Goal: Transaction & Acquisition: Purchase product/service

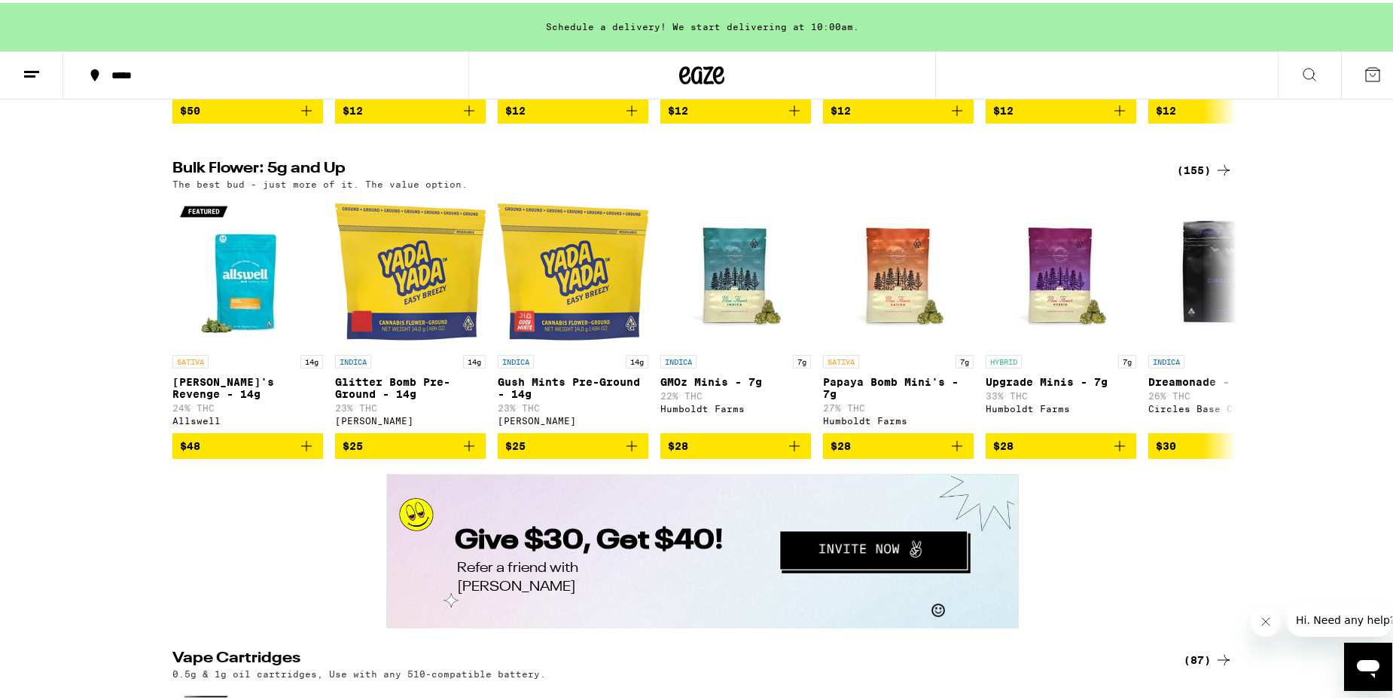
scroll to position [2260, 0]
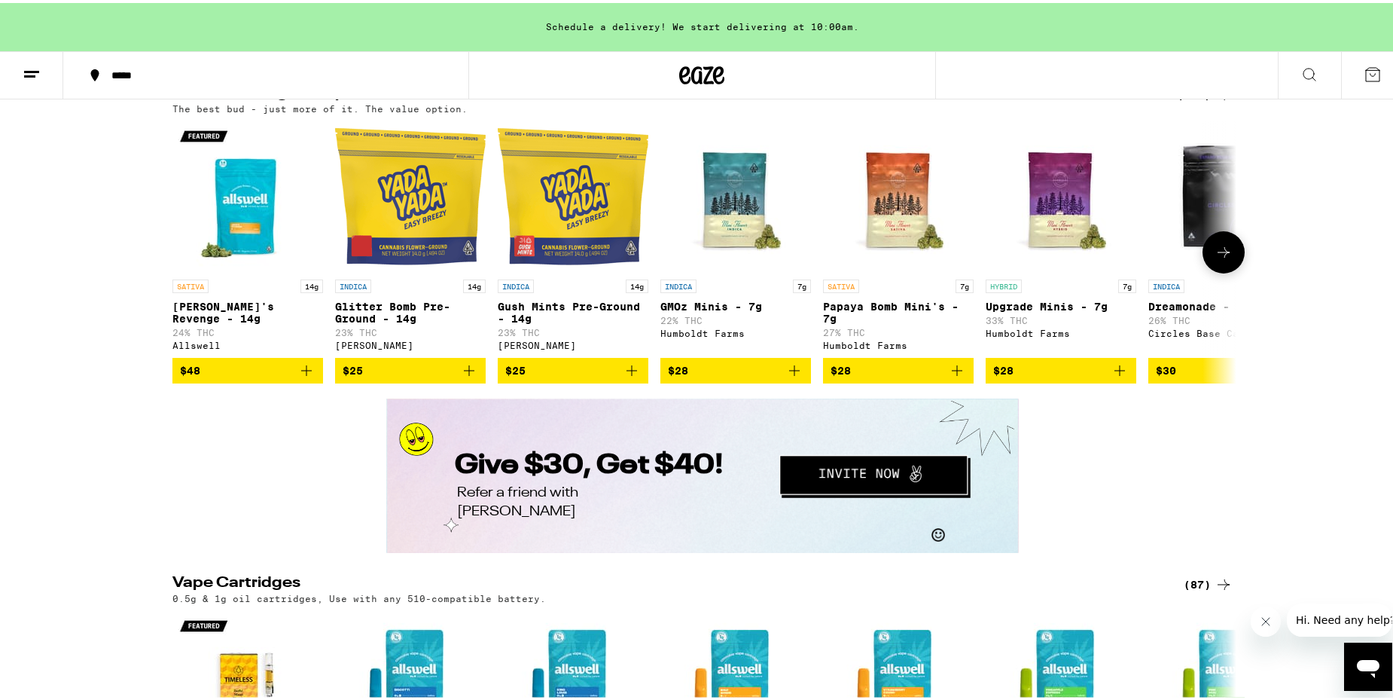
click at [1216, 258] on icon at bounding box center [1224, 249] width 18 height 18
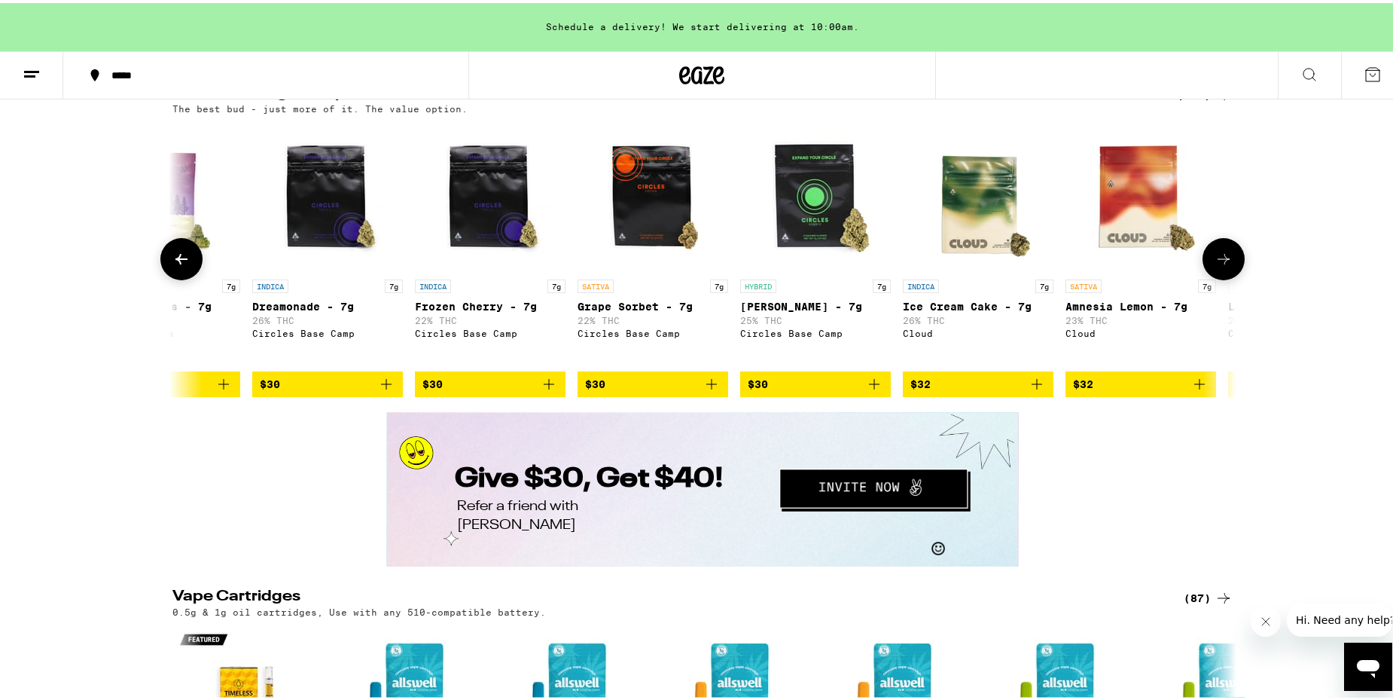
click at [1216, 265] on icon at bounding box center [1224, 256] width 18 height 18
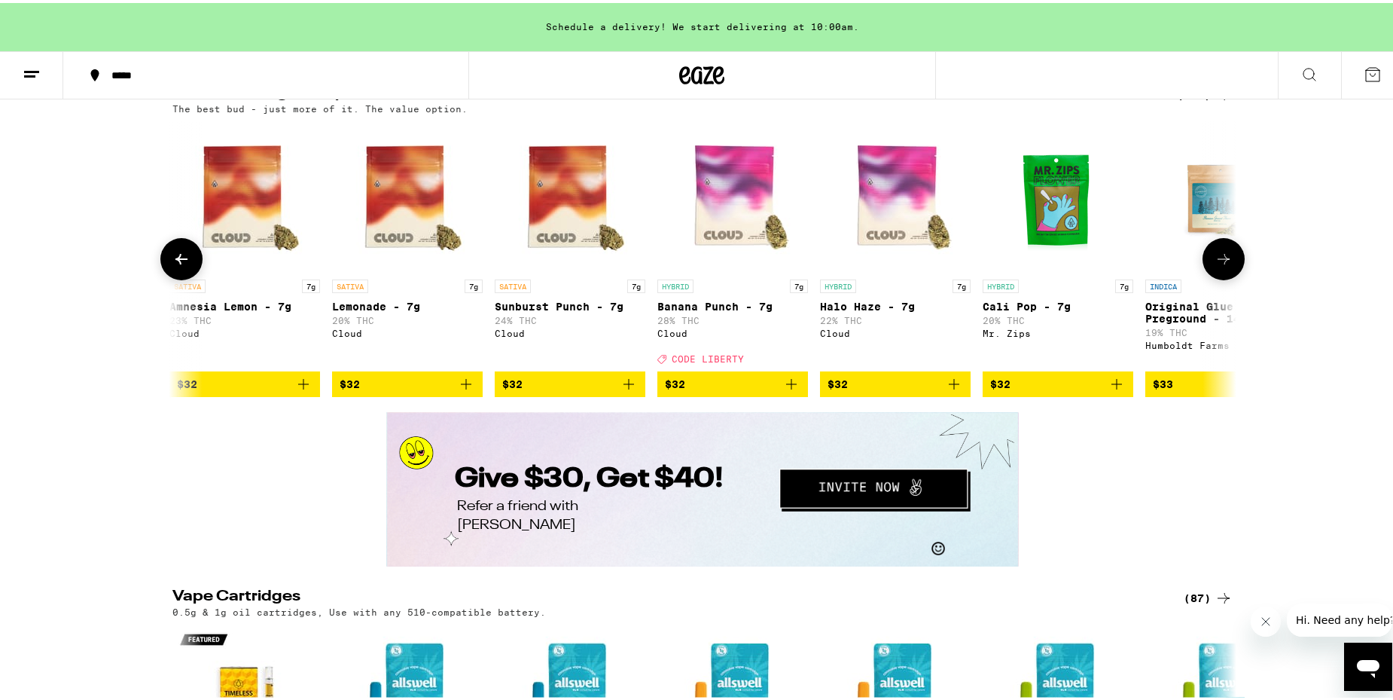
click at [1219, 261] on icon at bounding box center [1224, 256] width 12 height 11
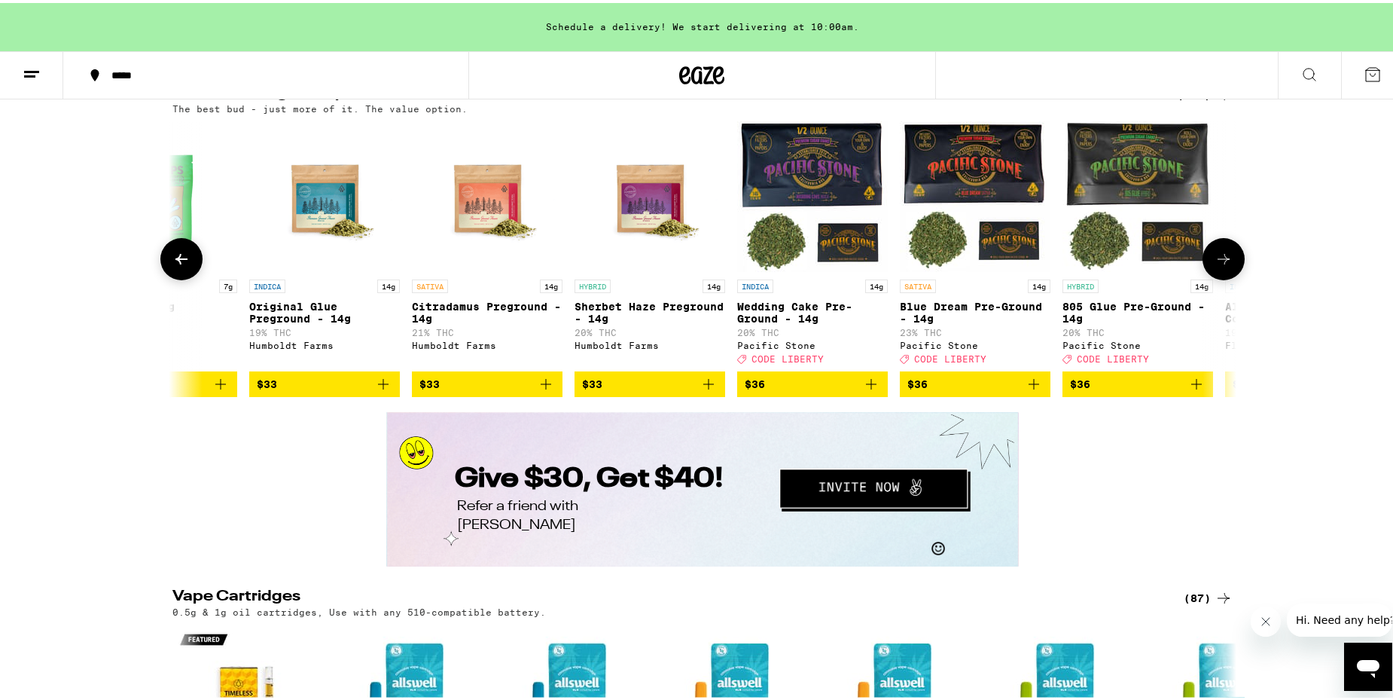
click at [1219, 261] on icon at bounding box center [1224, 256] width 12 height 11
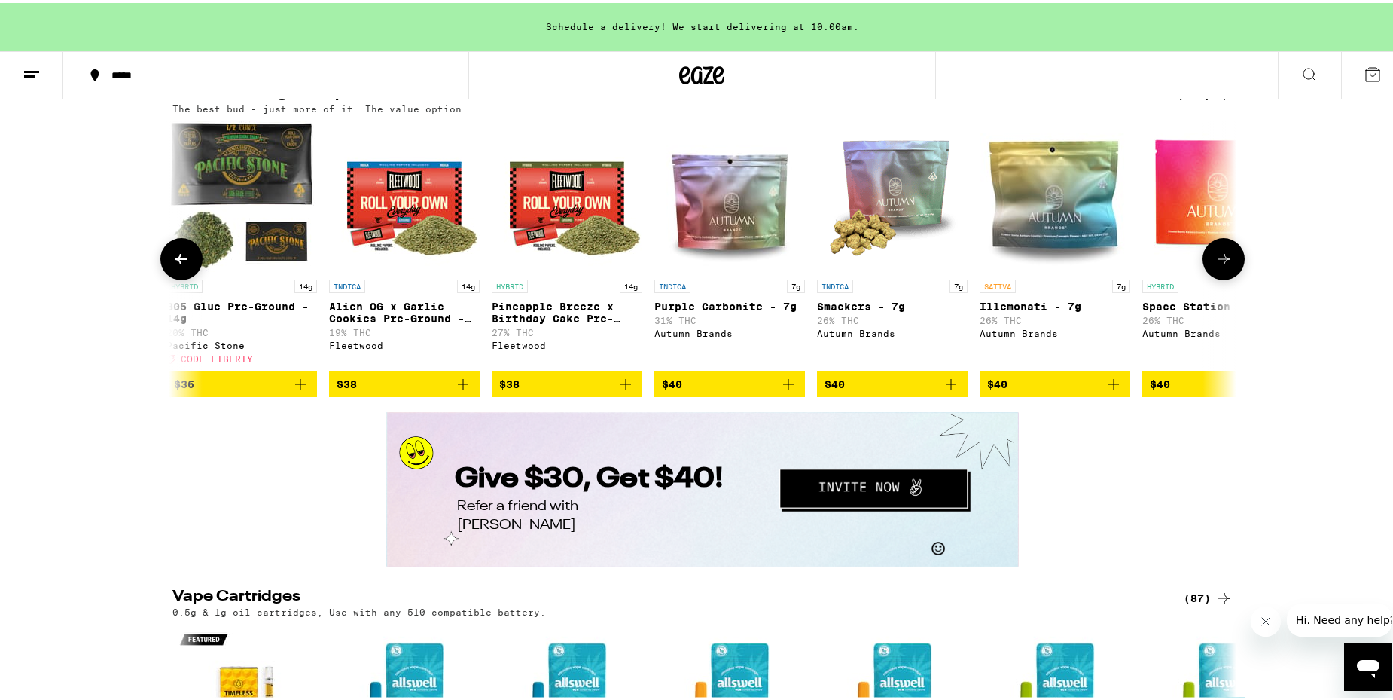
click at [1219, 261] on icon at bounding box center [1224, 256] width 12 height 11
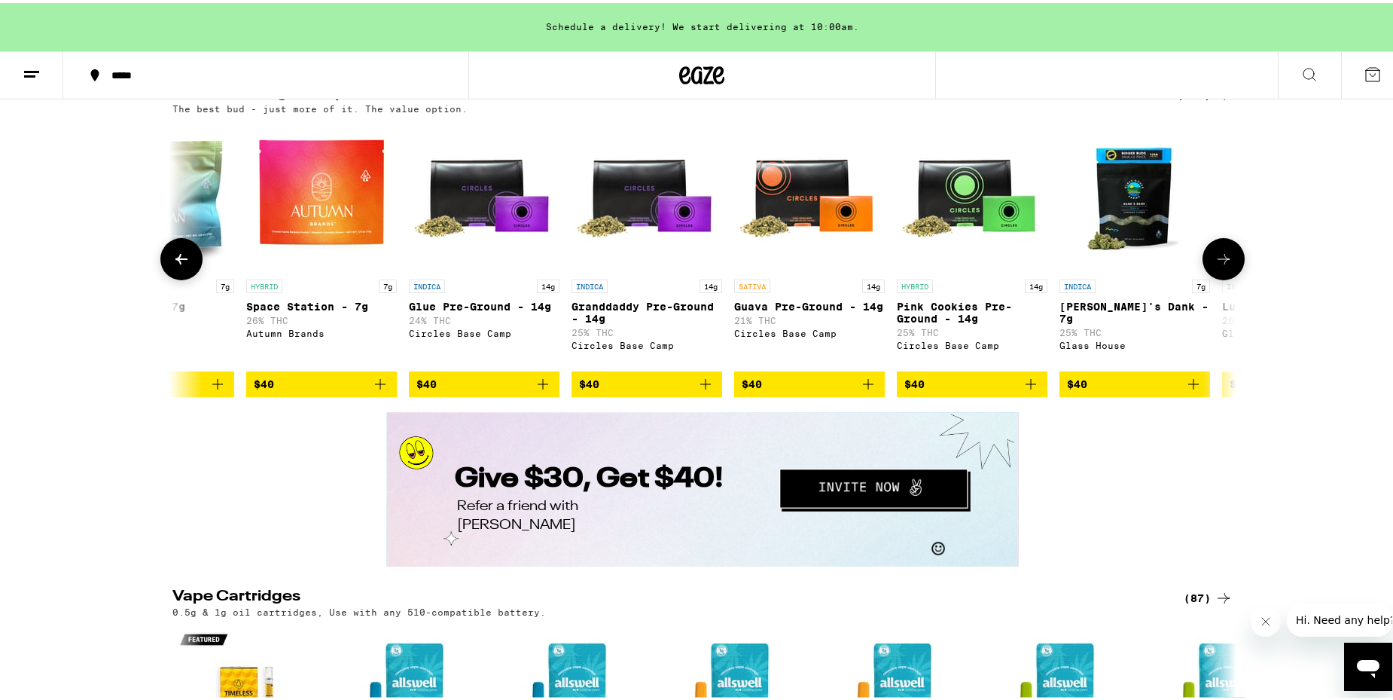
click at [1219, 261] on icon at bounding box center [1224, 256] width 12 height 11
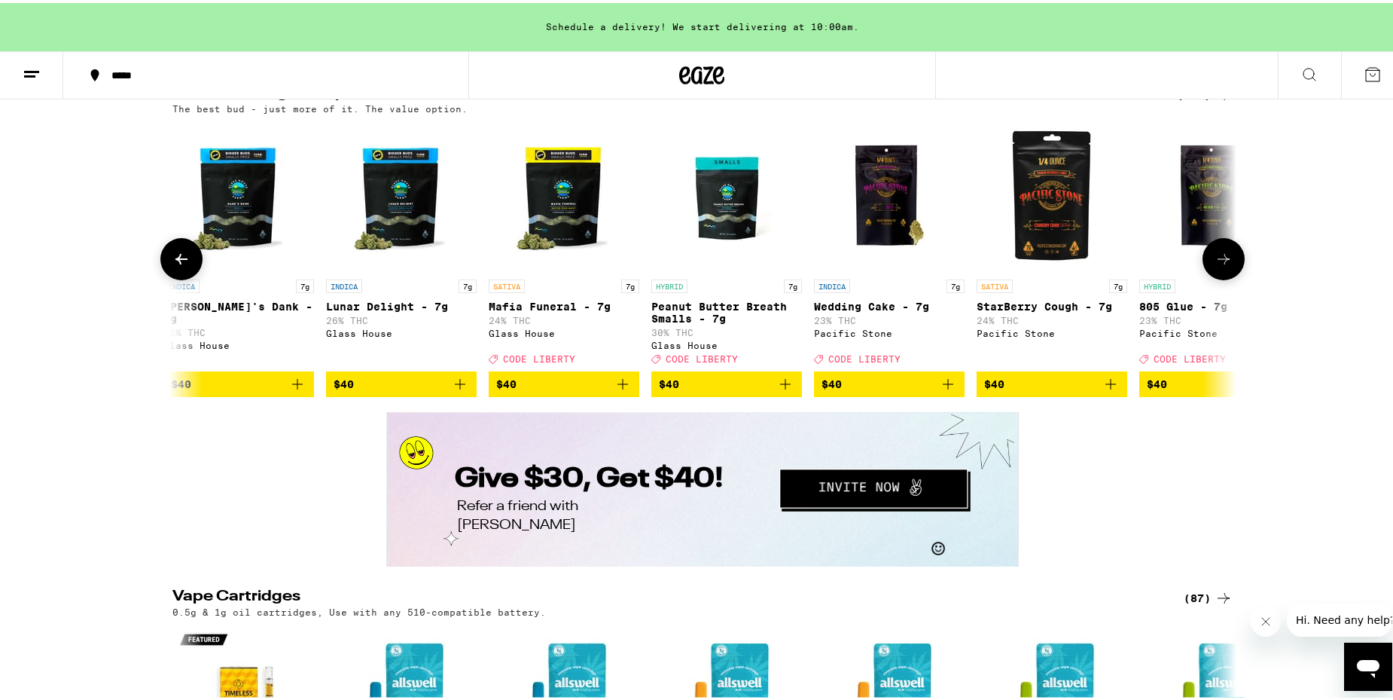
click at [1219, 261] on icon at bounding box center [1224, 256] width 12 height 11
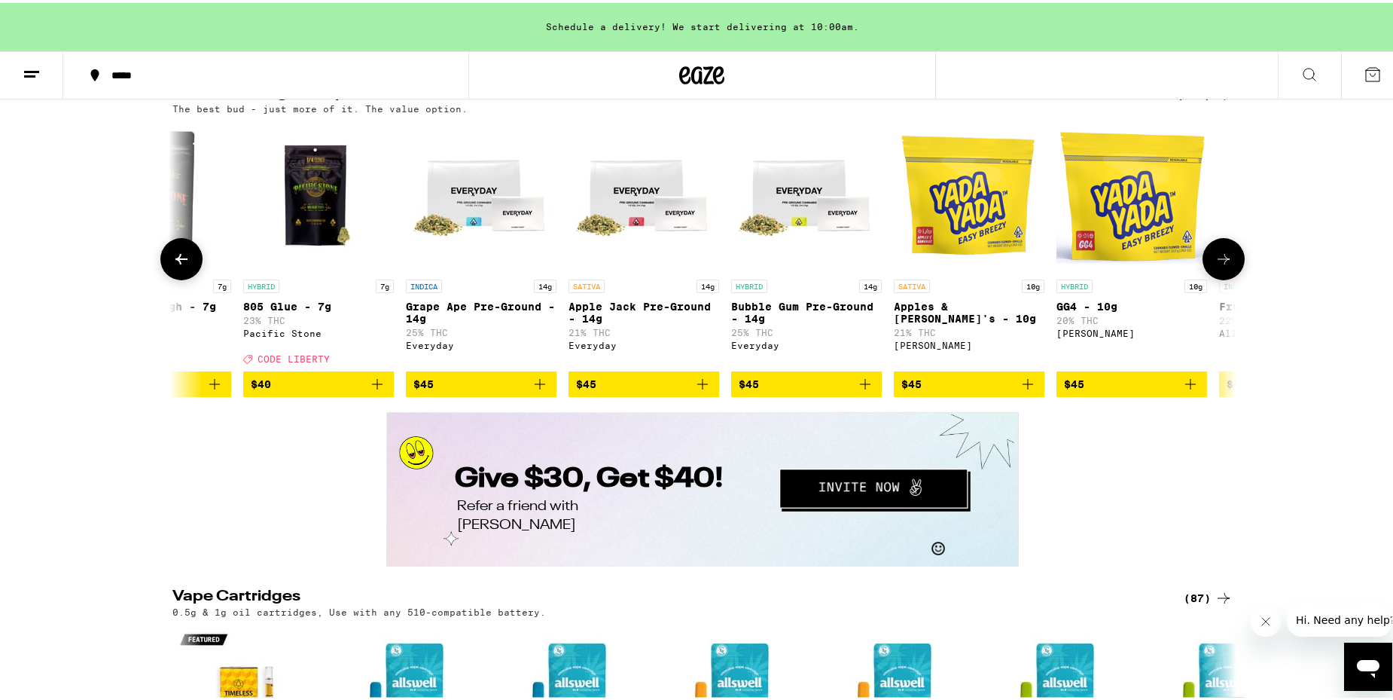
click at [1219, 261] on icon at bounding box center [1224, 256] width 12 height 11
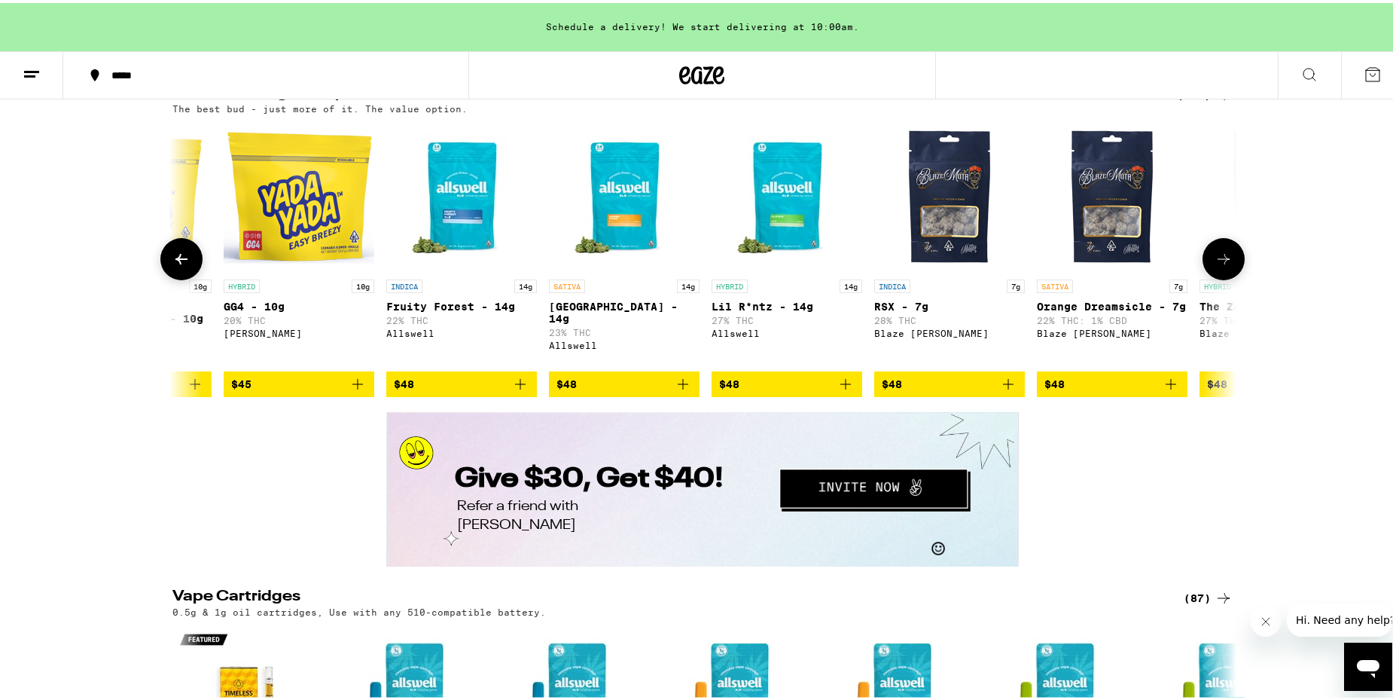
scroll to position [0, 7170]
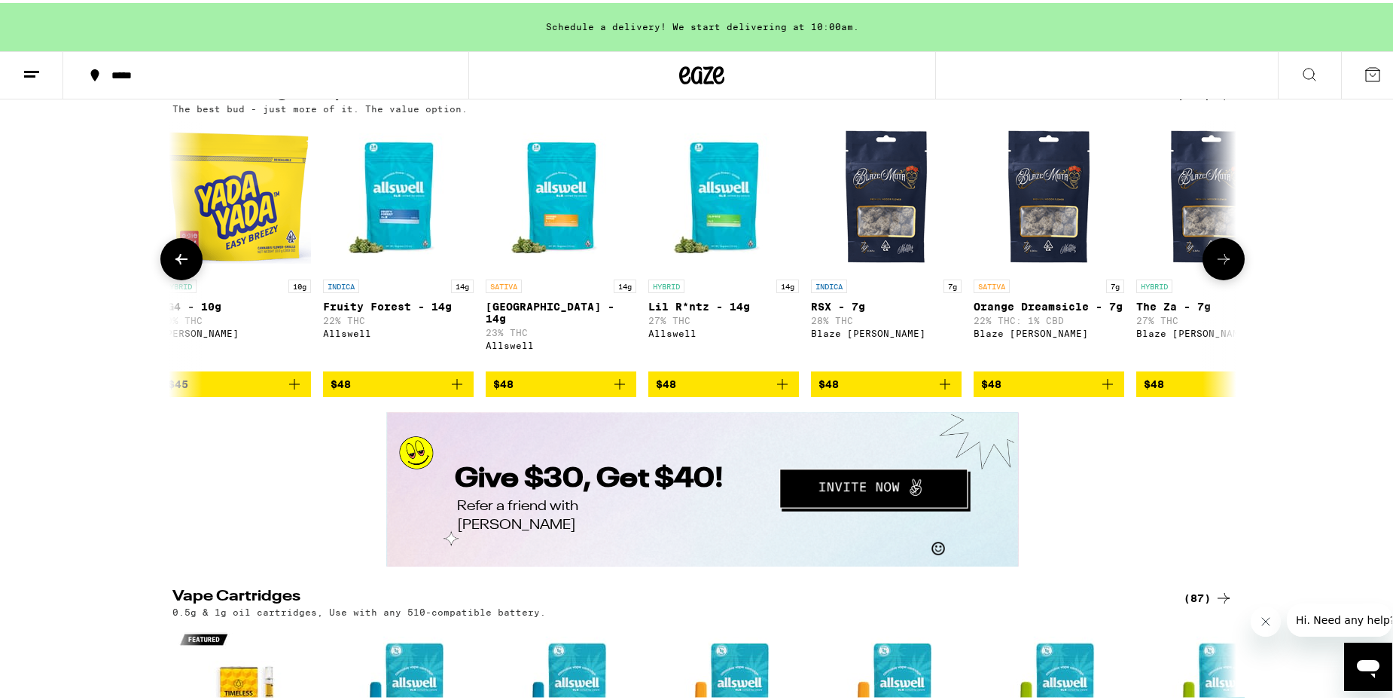
click at [1219, 261] on icon at bounding box center [1224, 256] width 12 height 11
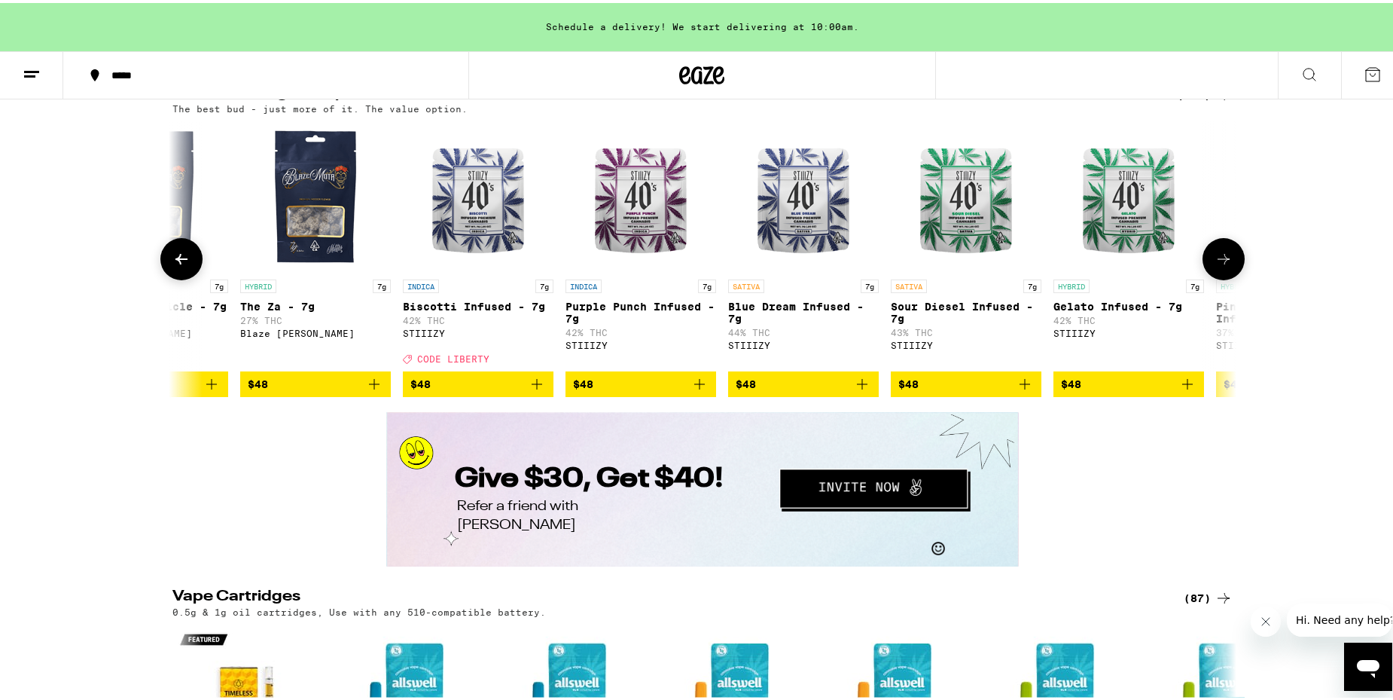
click at [1219, 261] on icon at bounding box center [1224, 256] width 12 height 11
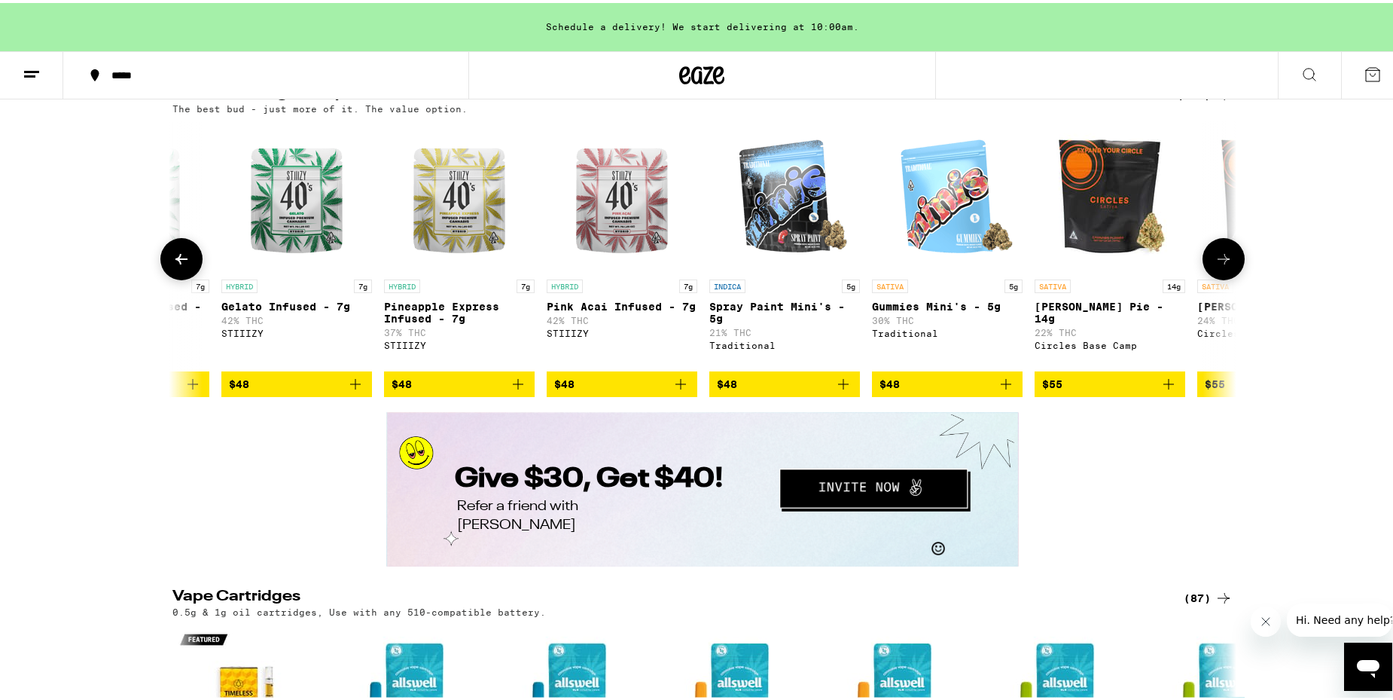
scroll to position [0, 8963]
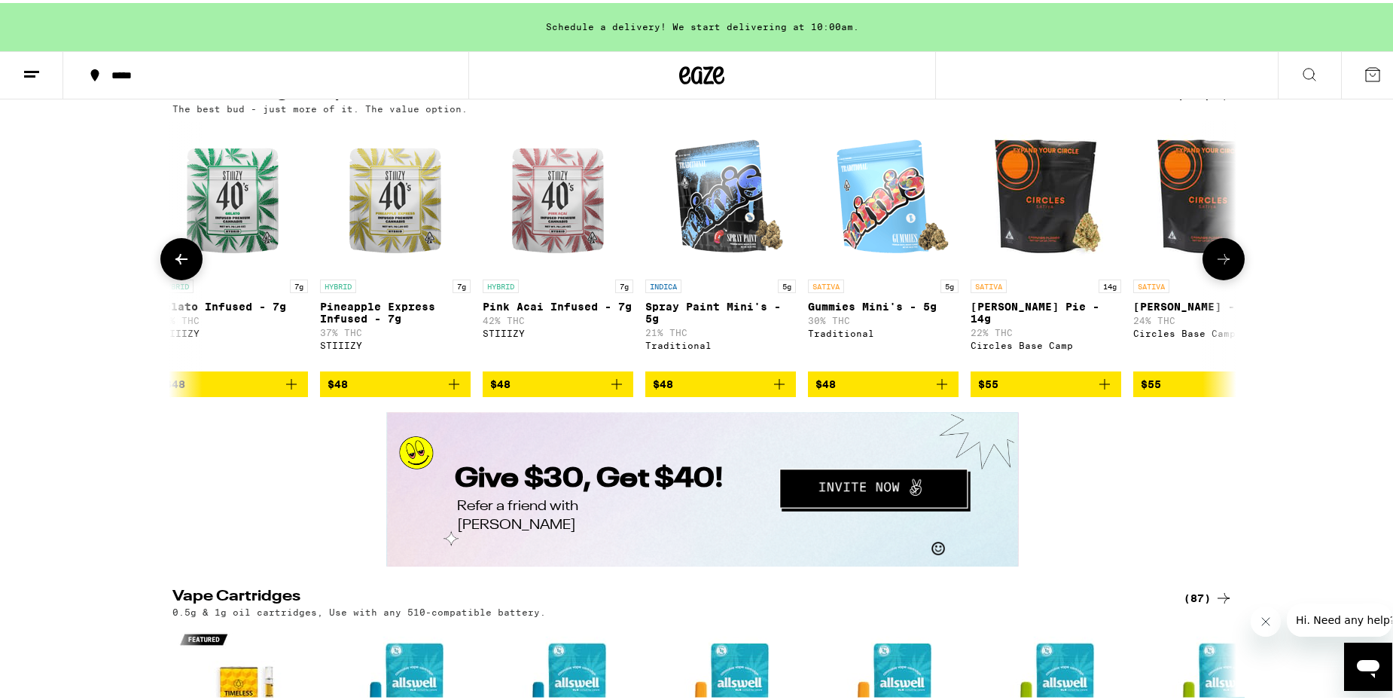
click at [1219, 261] on icon at bounding box center [1224, 256] width 12 height 11
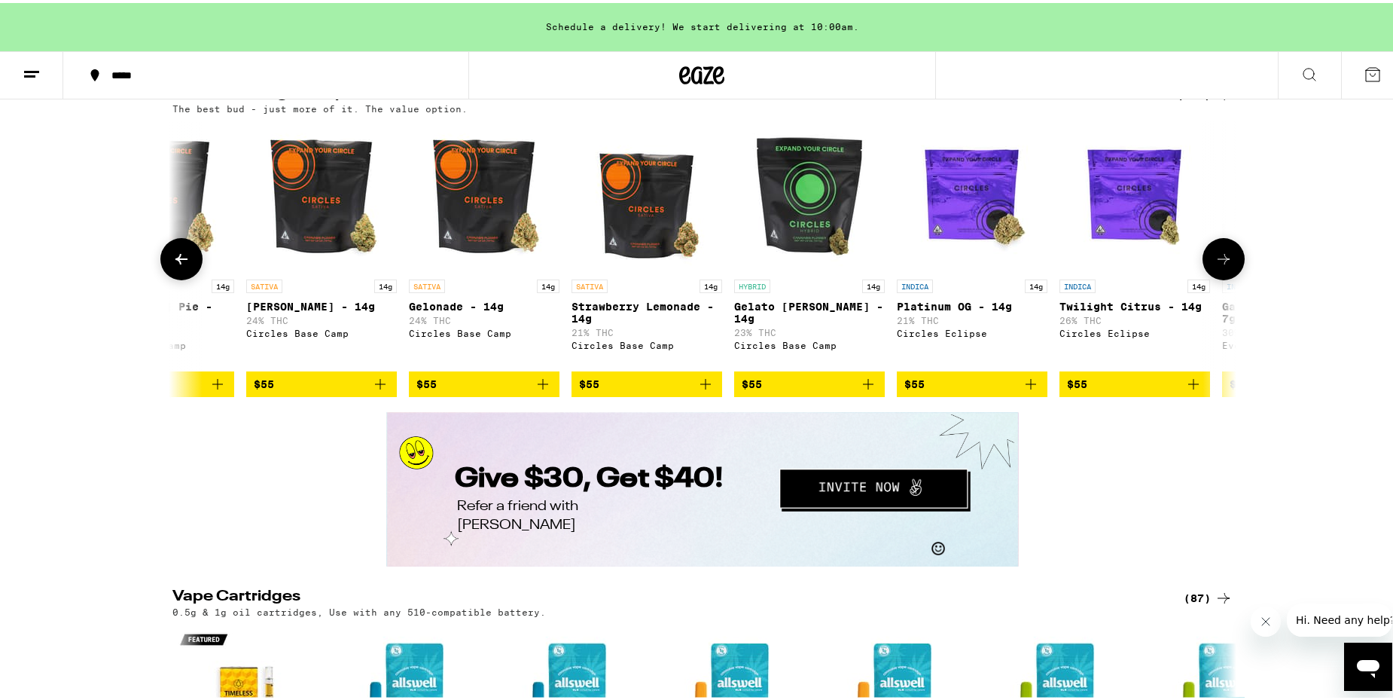
scroll to position [0, 9859]
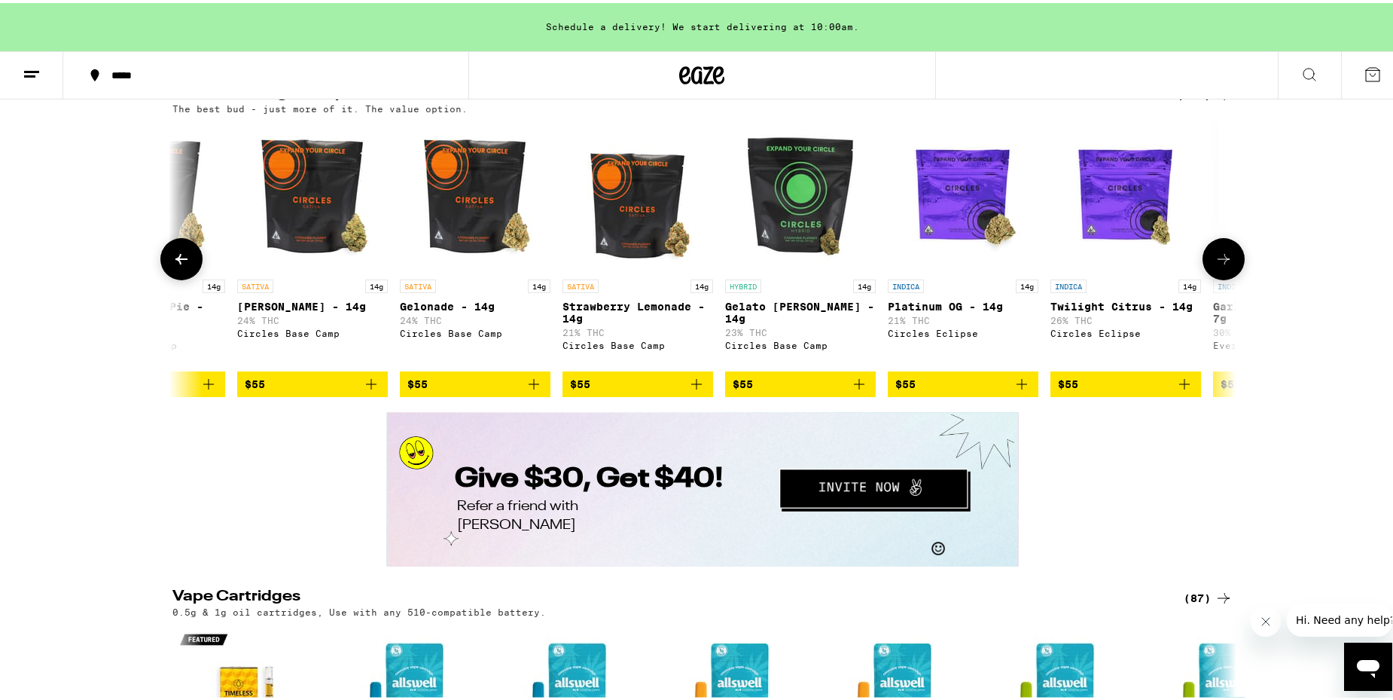
click at [1219, 261] on icon at bounding box center [1224, 256] width 12 height 11
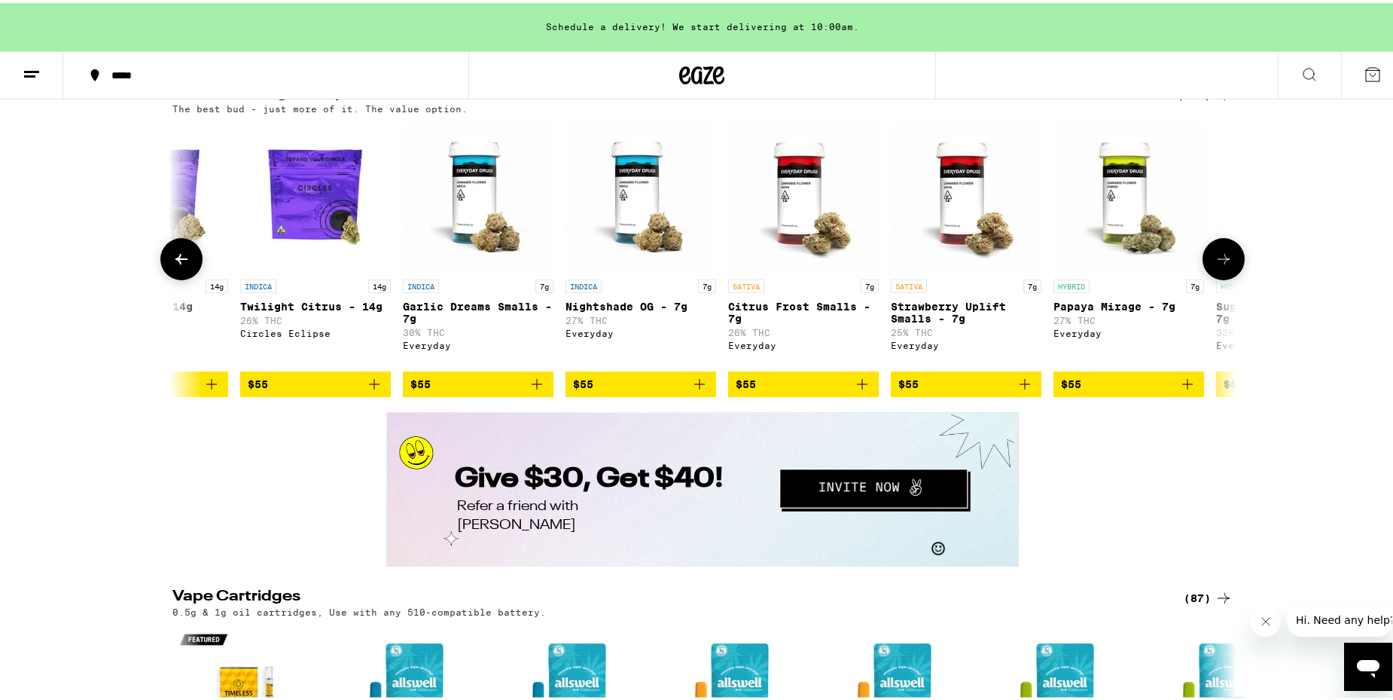
scroll to position [0, 10756]
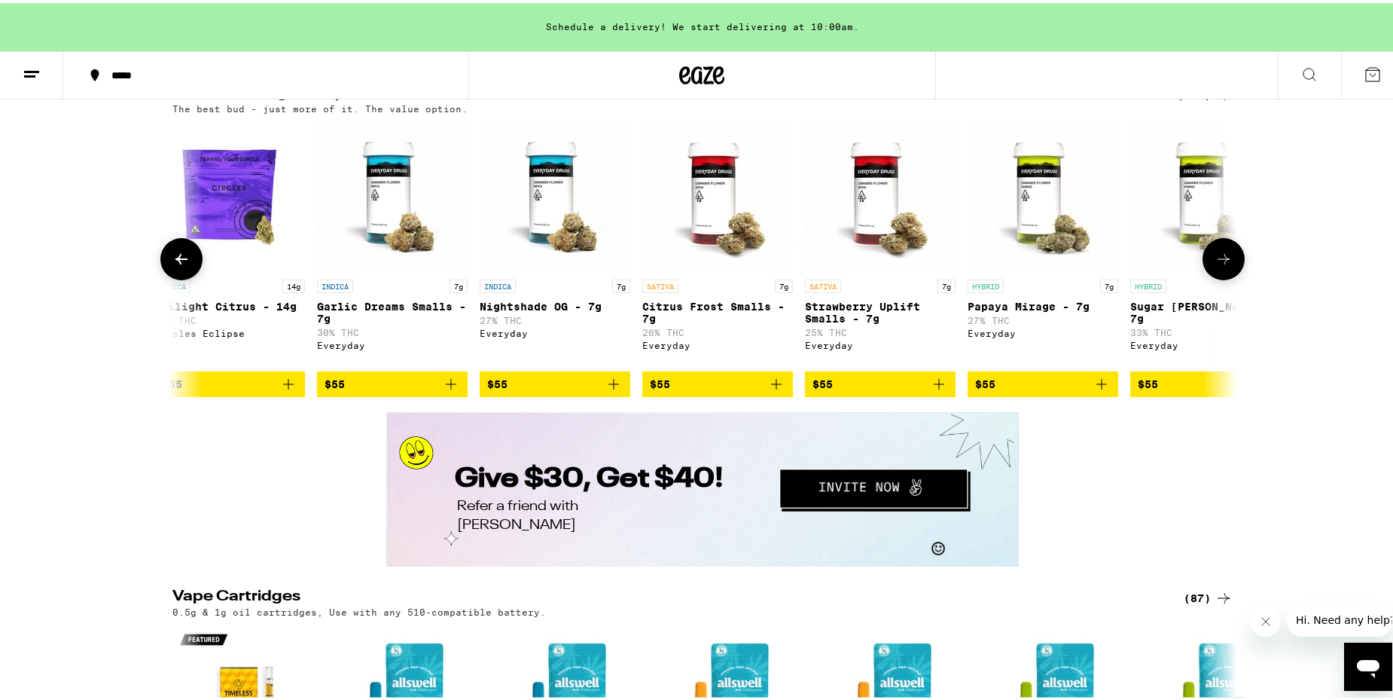
click at [1219, 261] on icon at bounding box center [1224, 256] width 12 height 11
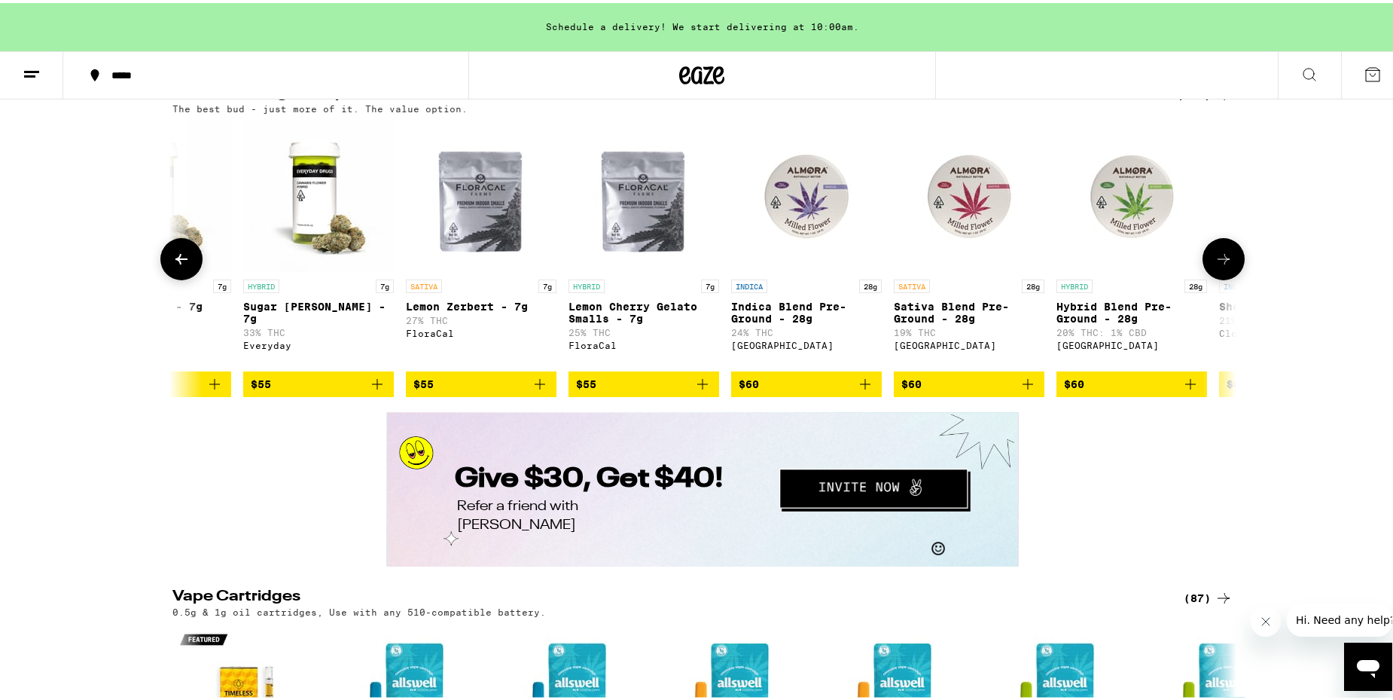
scroll to position [0, 11652]
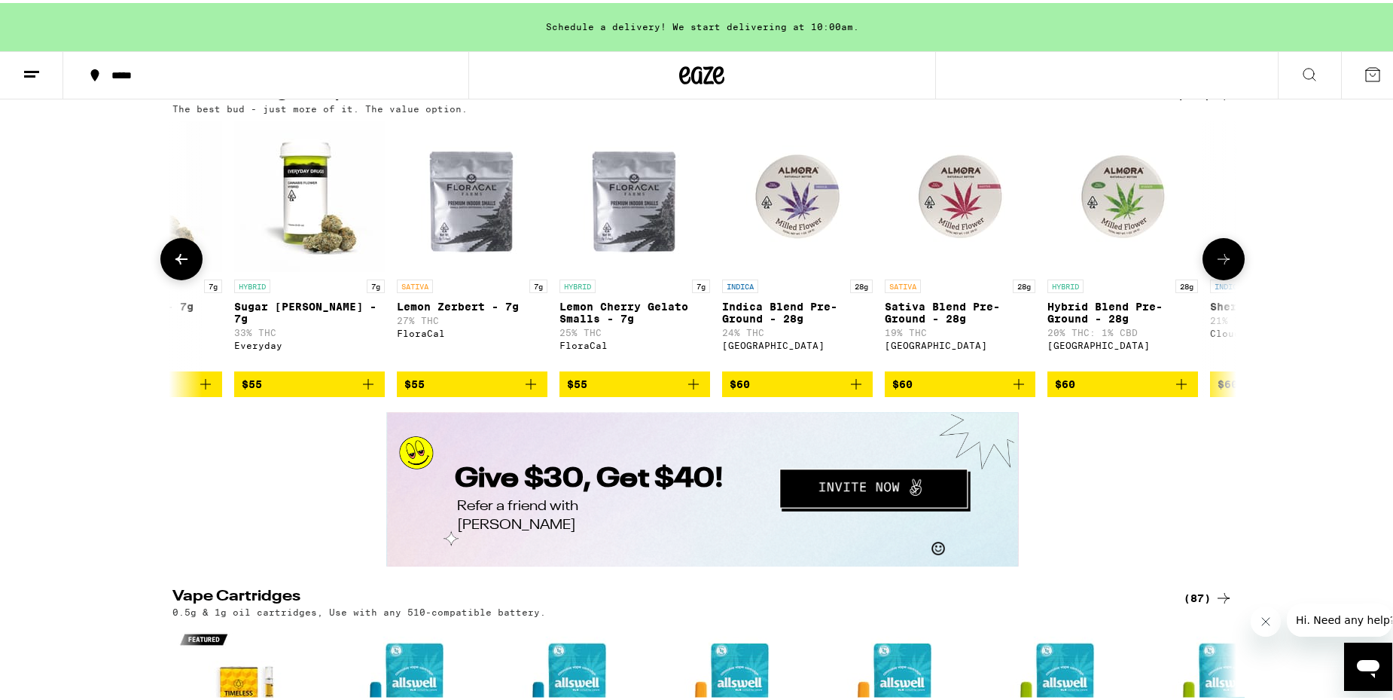
click at [1219, 261] on icon at bounding box center [1224, 256] width 12 height 11
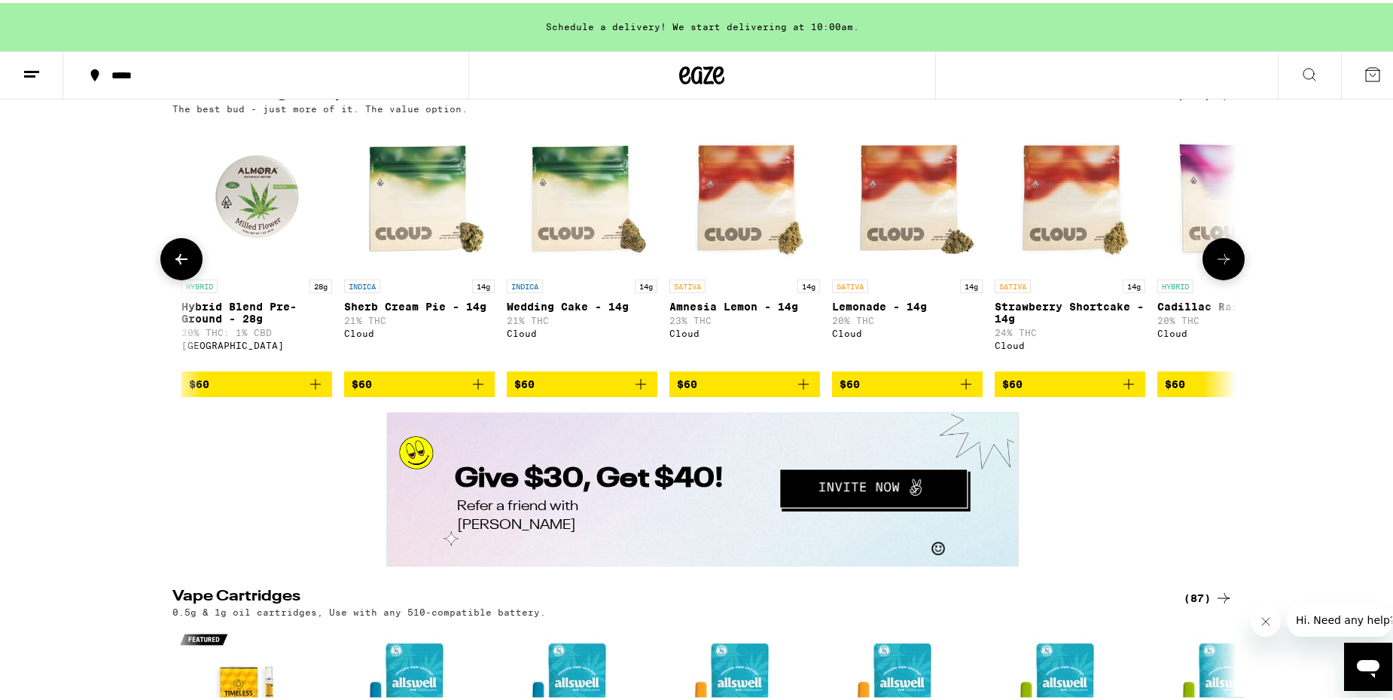
scroll to position [0, 12548]
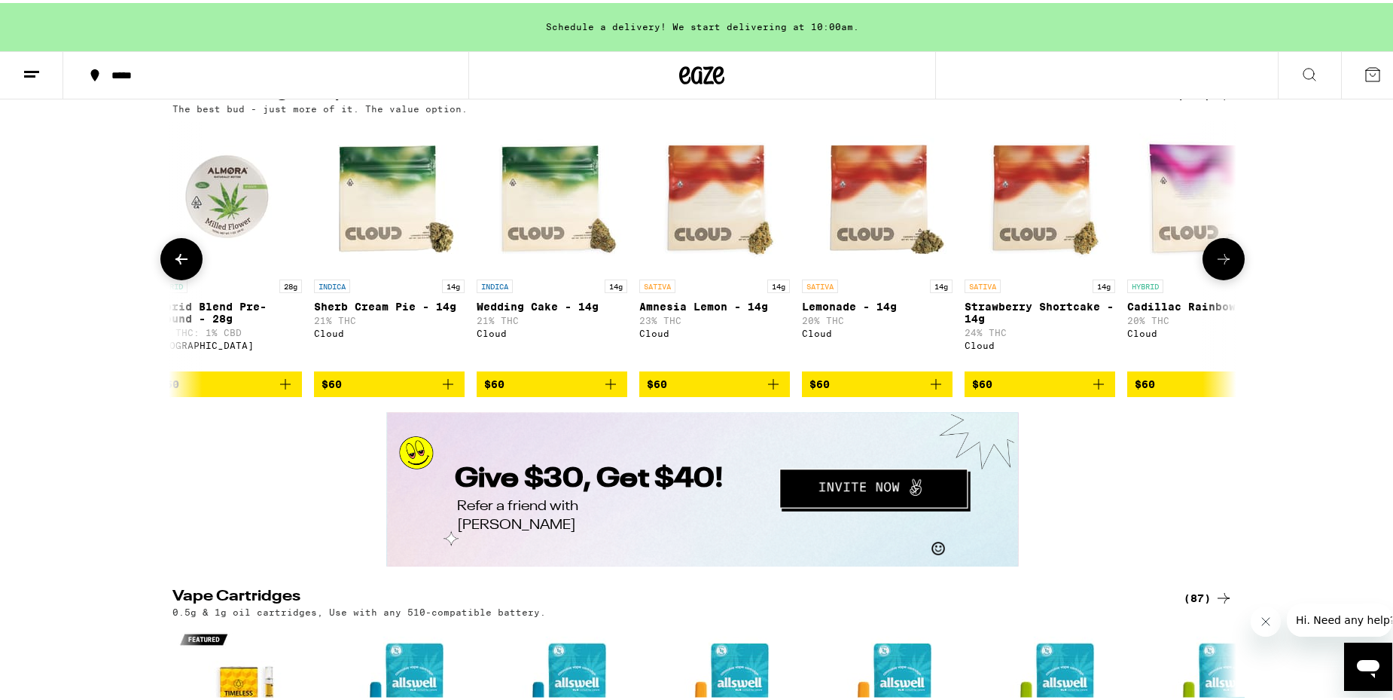
click at [1219, 261] on icon at bounding box center [1224, 256] width 12 height 11
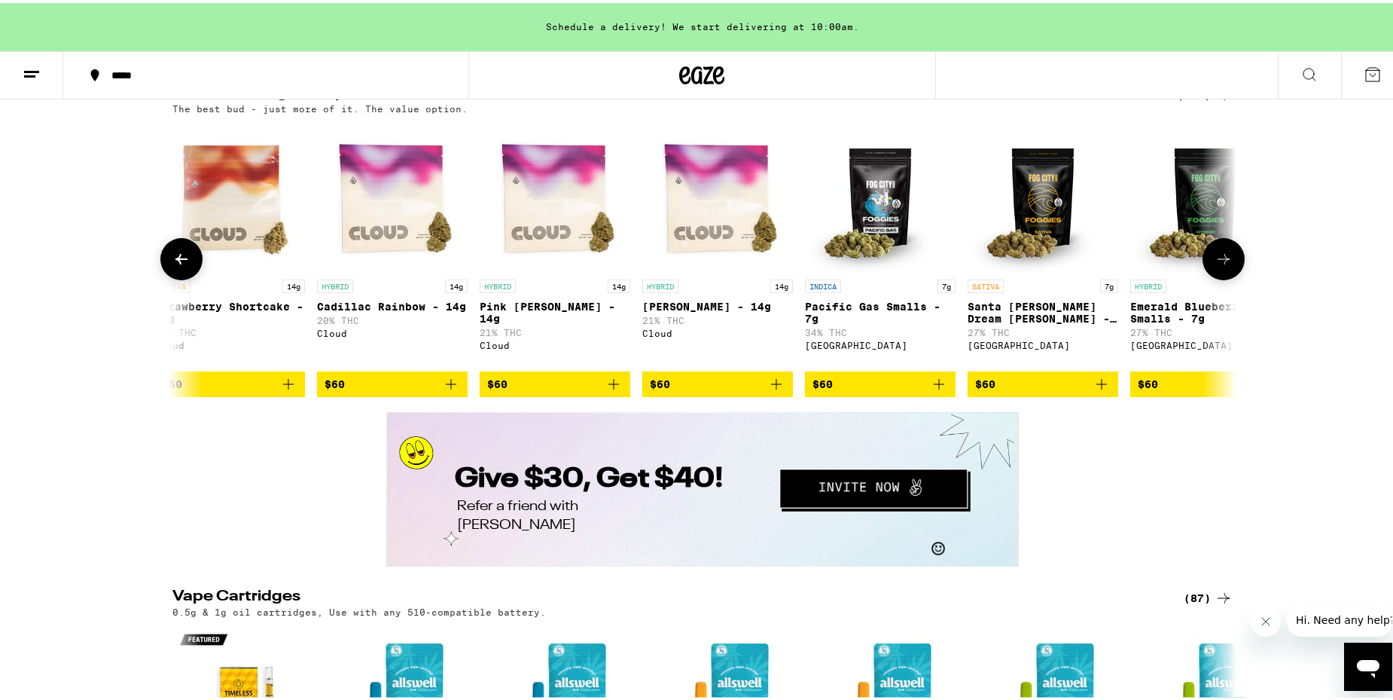
scroll to position [0, 13444]
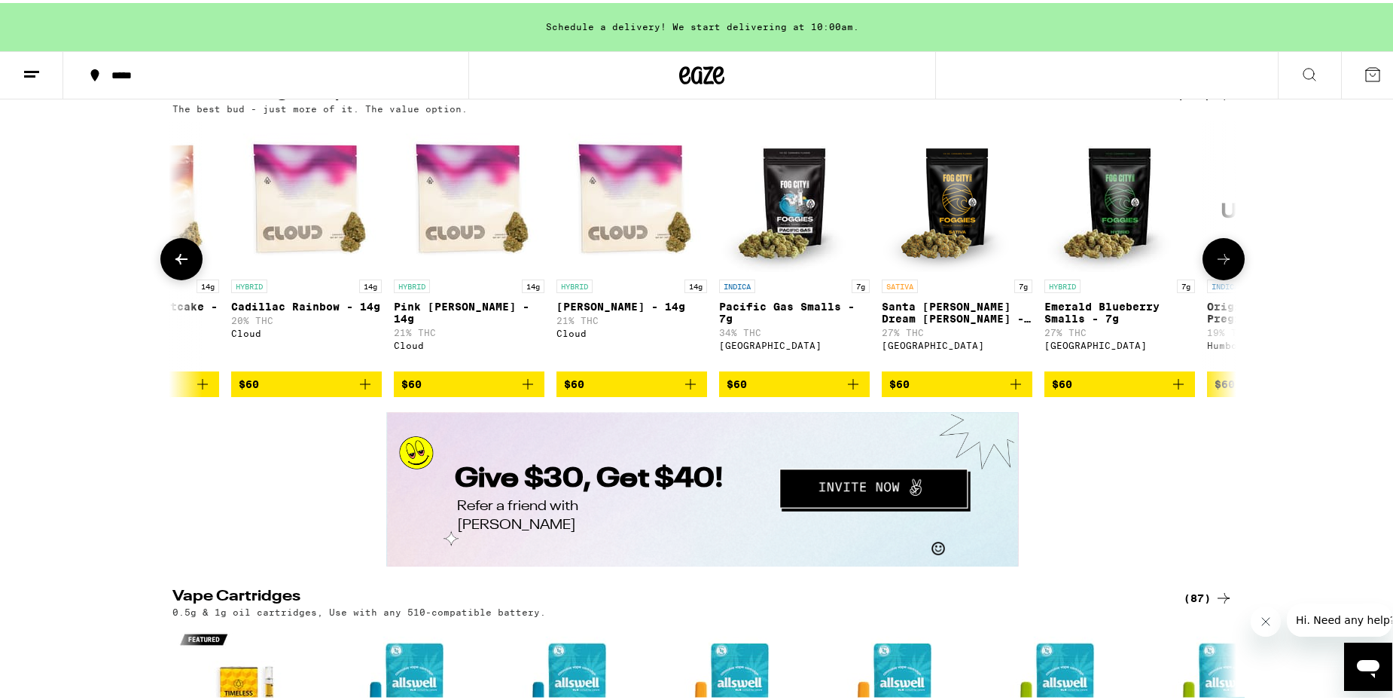
click at [1219, 261] on icon at bounding box center [1224, 256] width 12 height 11
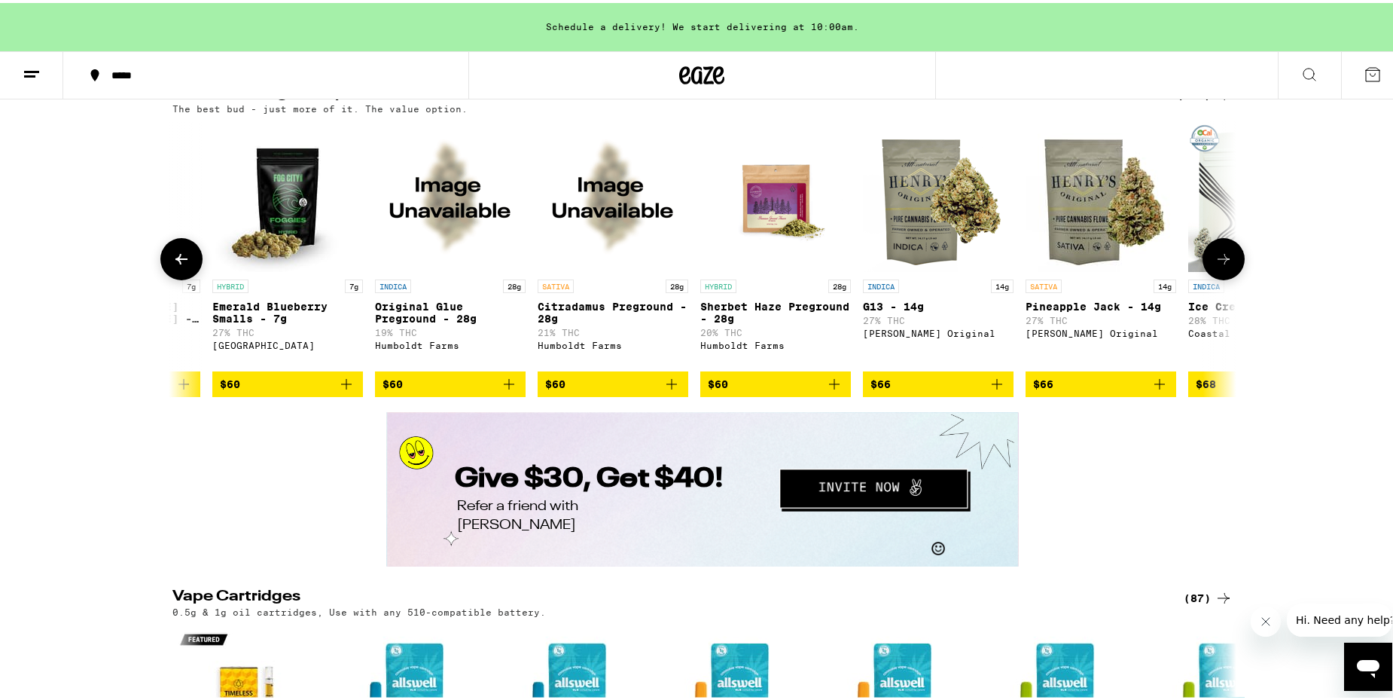
scroll to position [0, 14341]
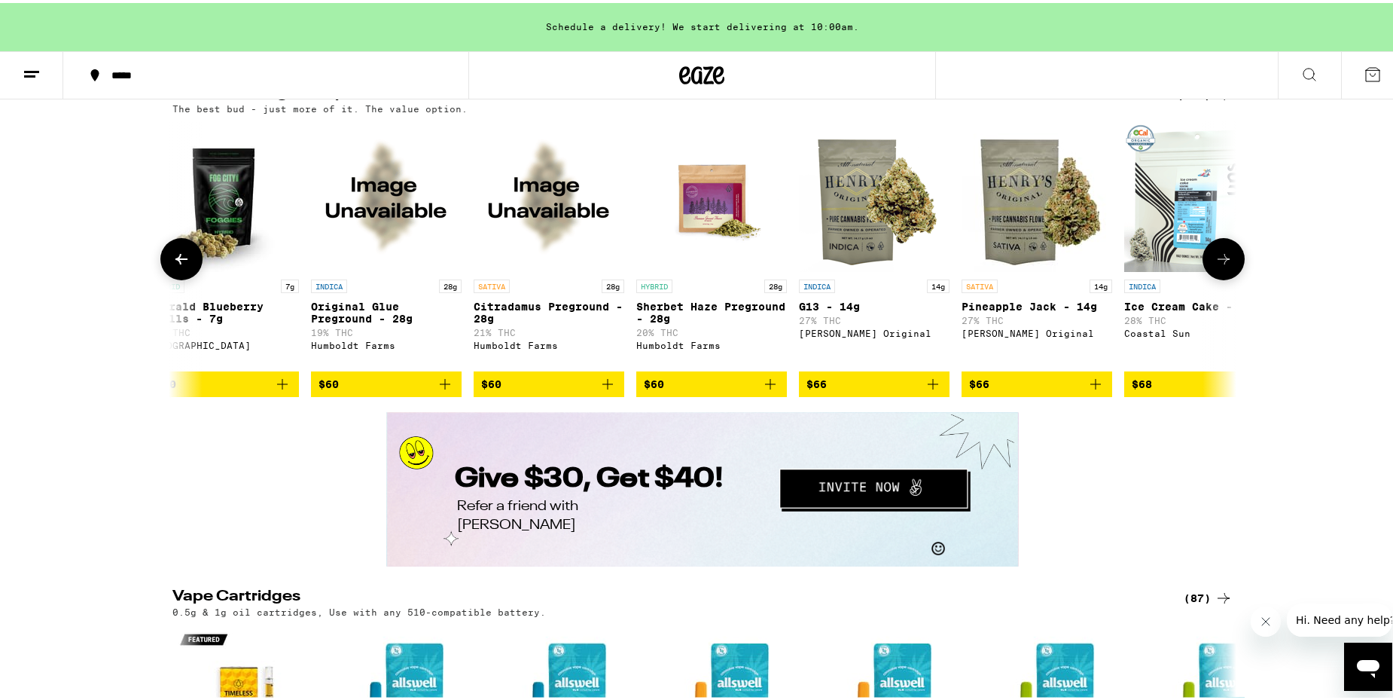
click at [1219, 261] on icon at bounding box center [1224, 256] width 12 height 11
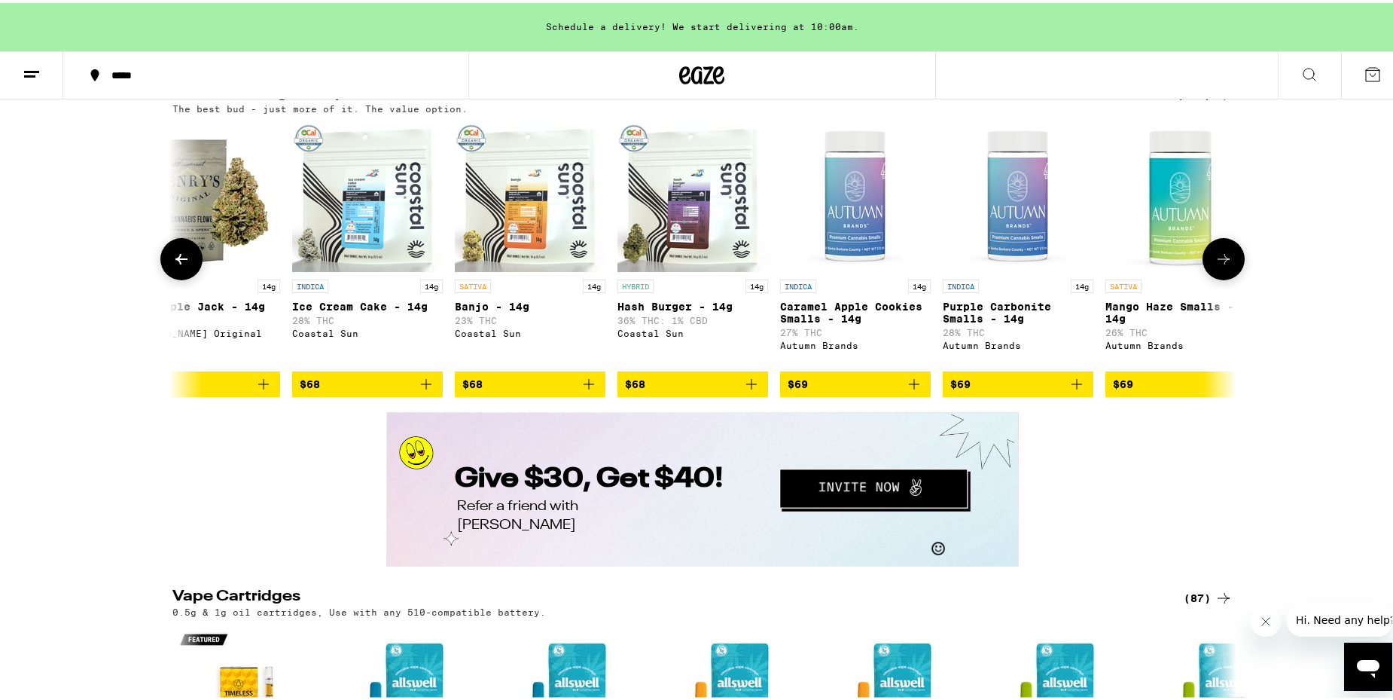
scroll to position [0, 15237]
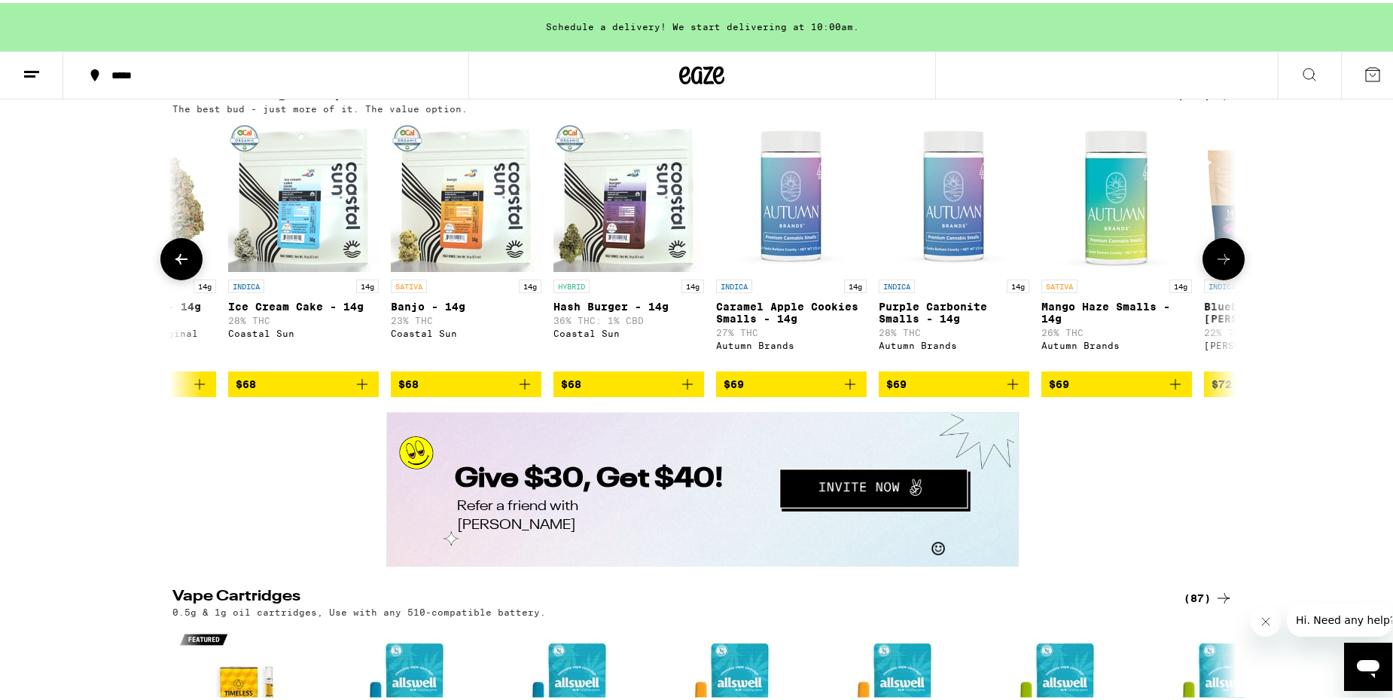
click at [613, 269] on img "Open page for Hash Burger - 14g from Coastal Sun" at bounding box center [629, 193] width 151 height 151
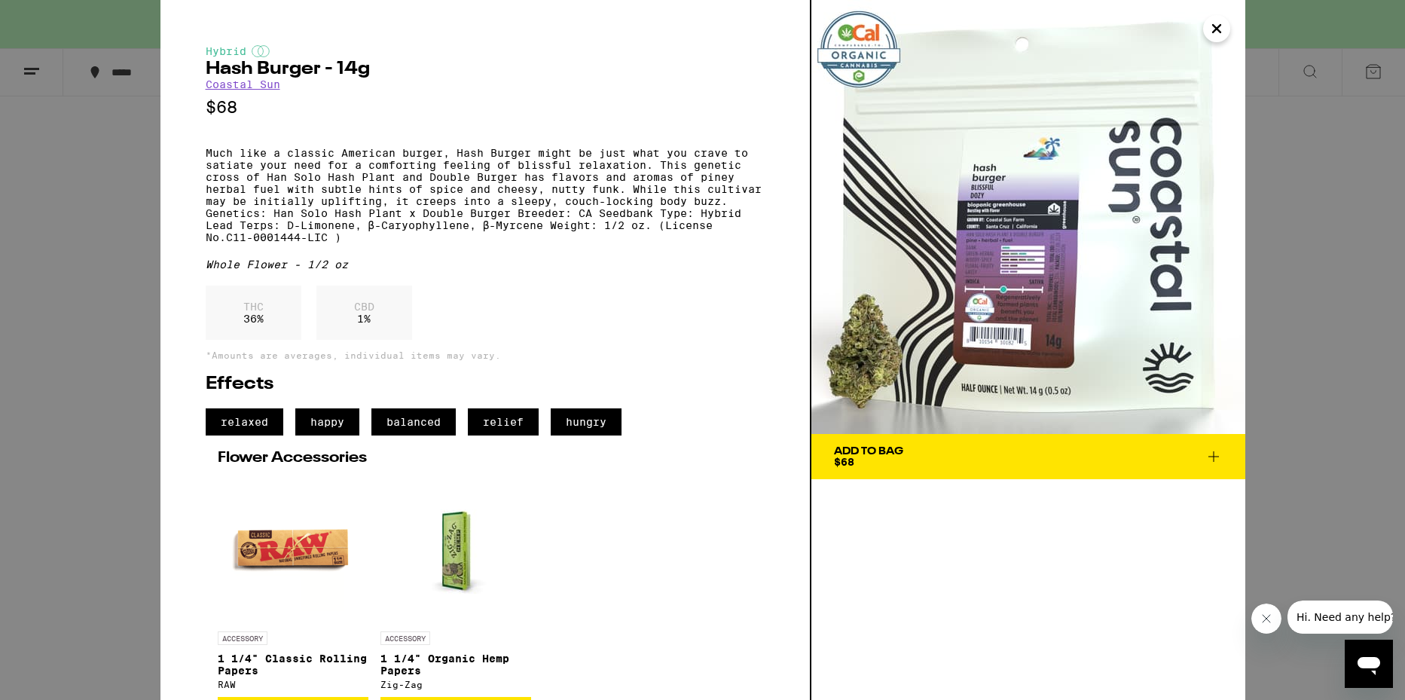
click at [968, 449] on span "Add To Bag $68" at bounding box center [1028, 456] width 389 height 21
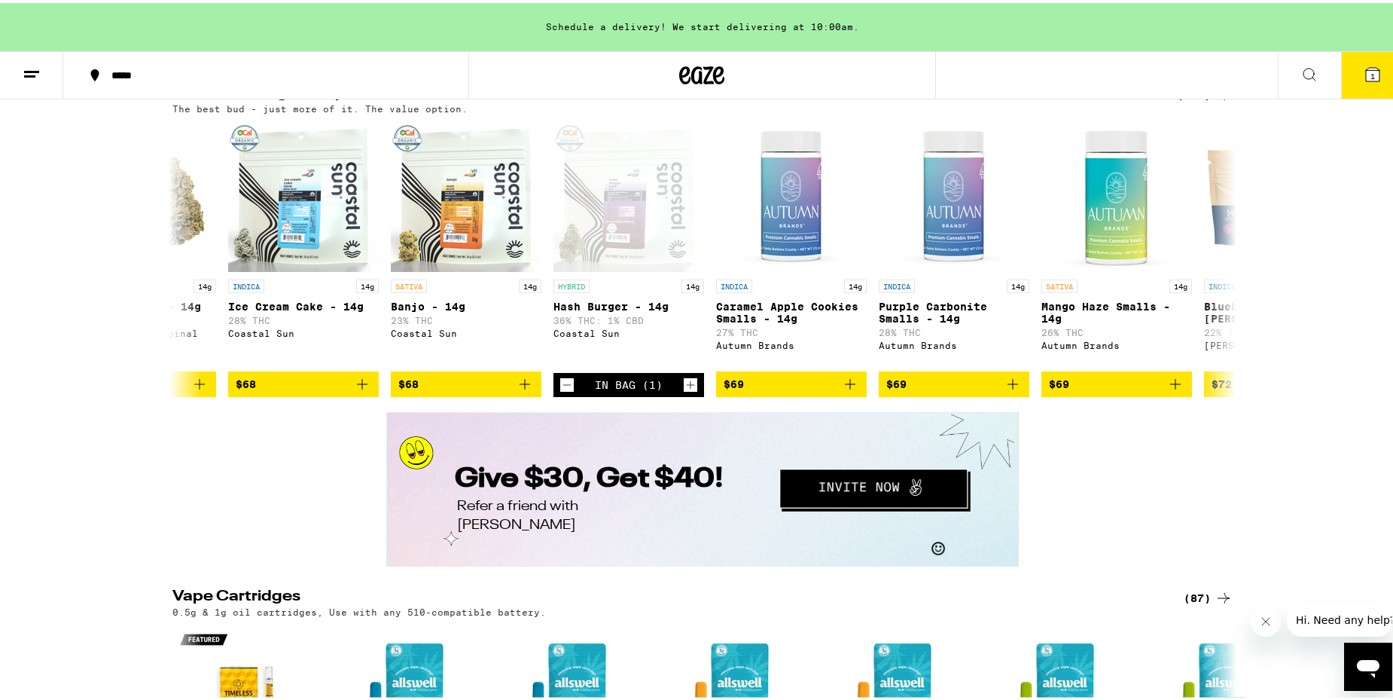
click at [1367, 88] on button "1" at bounding box center [1372, 72] width 63 height 47
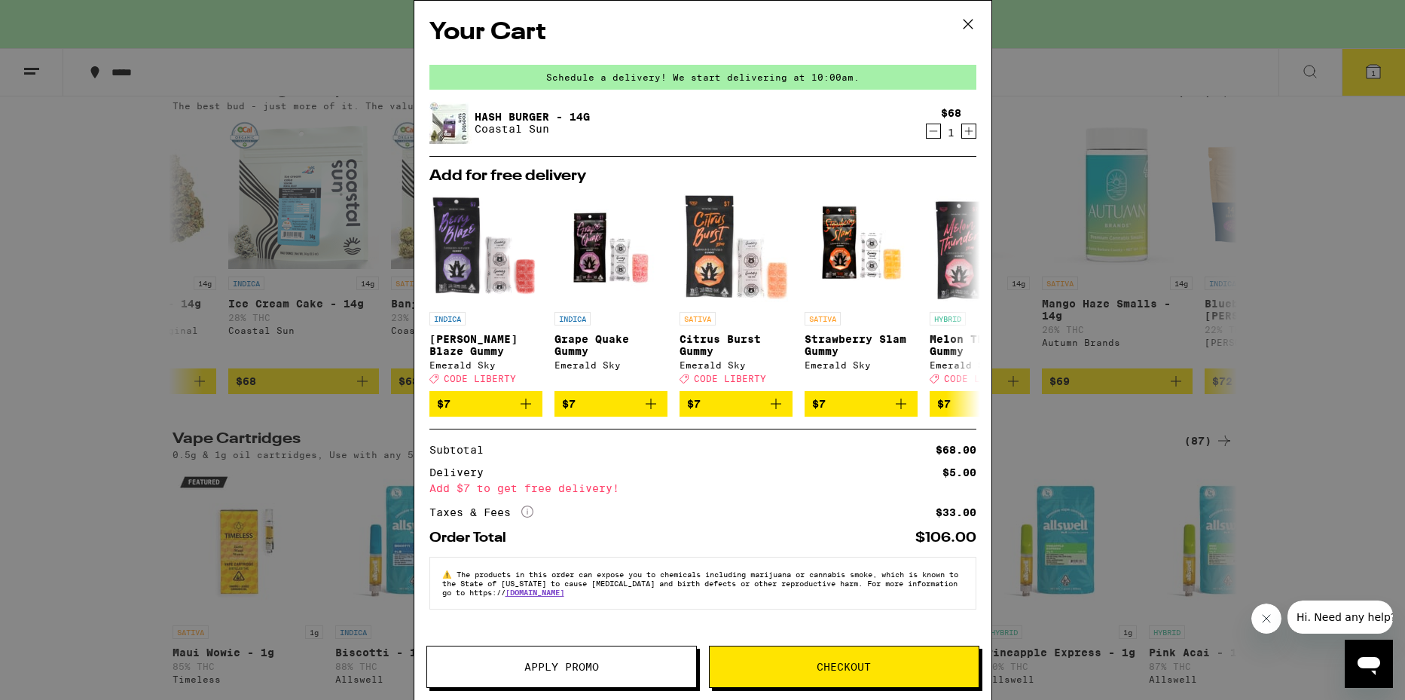
click at [972, 20] on icon at bounding box center [968, 24] width 23 height 23
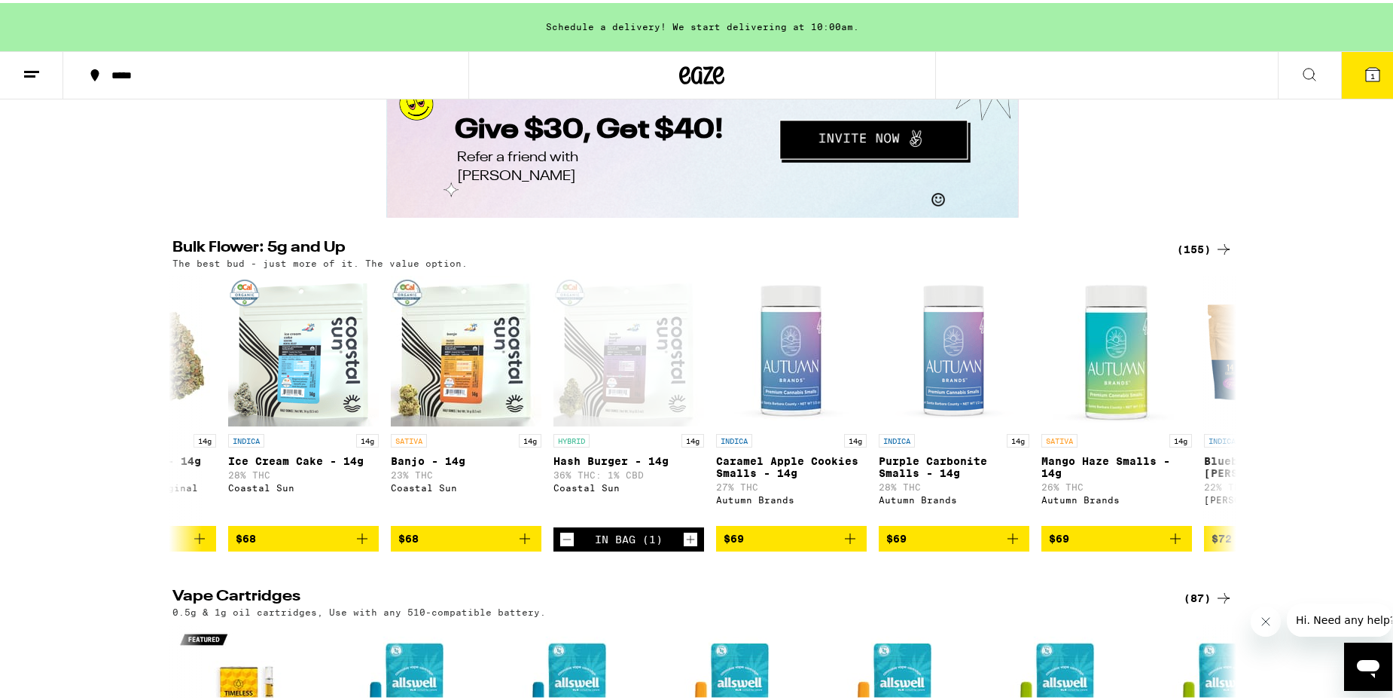
click at [1349, 68] on button "1" at bounding box center [1372, 72] width 63 height 47
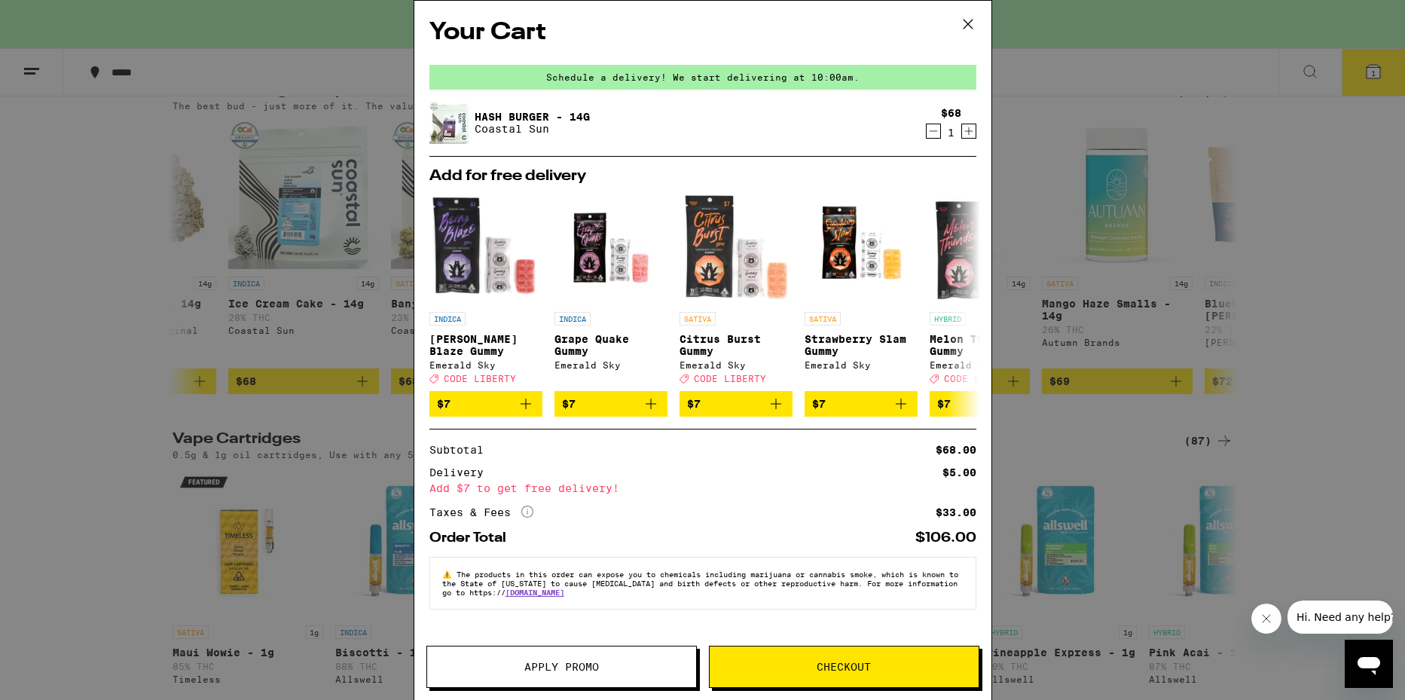
click at [928, 134] on icon "Decrement" at bounding box center [933, 131] width 14 height 18
